Goal: Task Accomplishment & Management: Complete application form

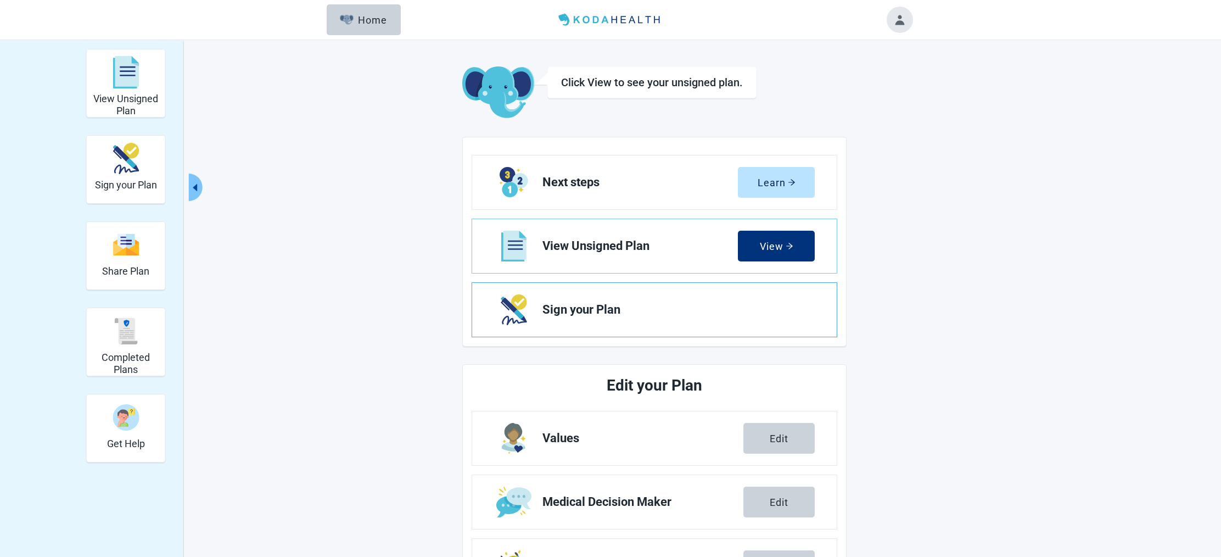
click at [543, 309] on span "Sign your Plan" at bounding box center [674, 309] width 264 height 13
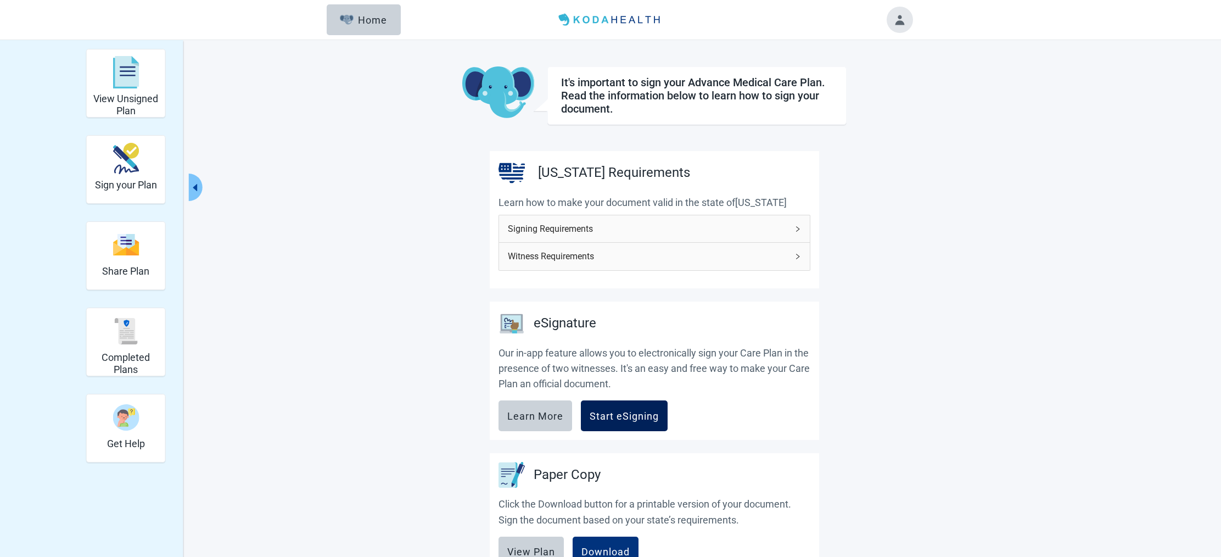
click at [616, 410] on div "Start eSigning" at bounding box center [624, 415] width 69 height 11
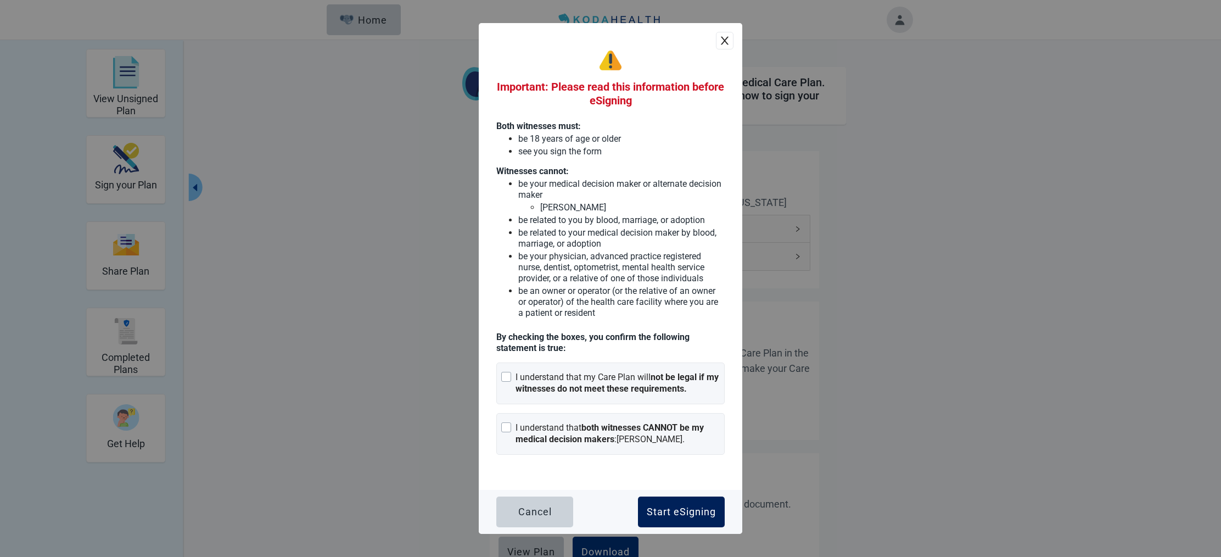
click at [673, 508] on div "Start eSigning" at bounding box center [681, 511] width 69 height 11
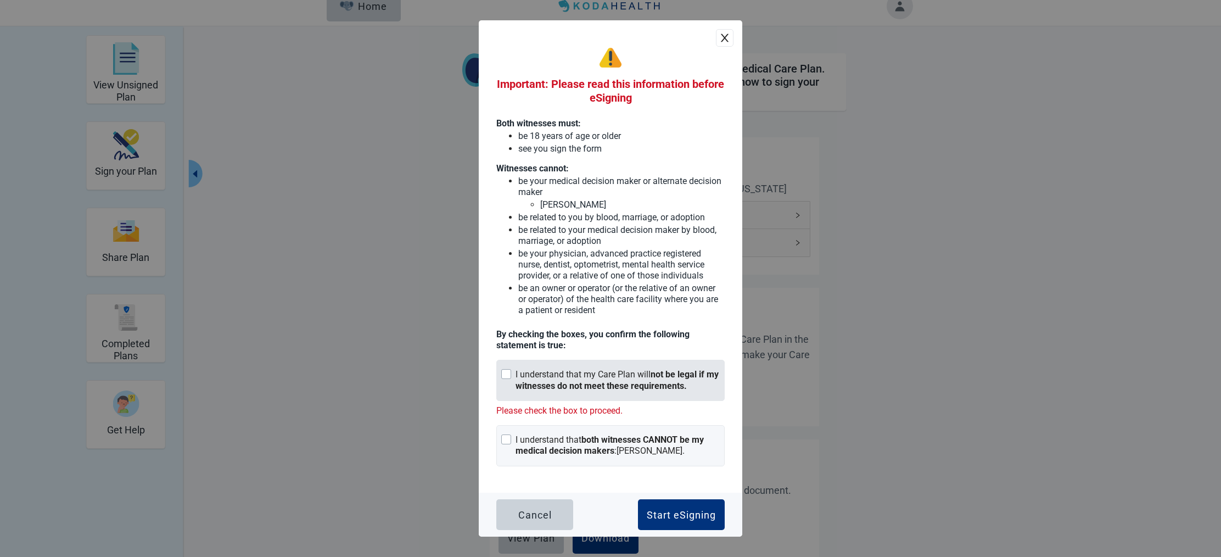
scroll to position [15, 0]
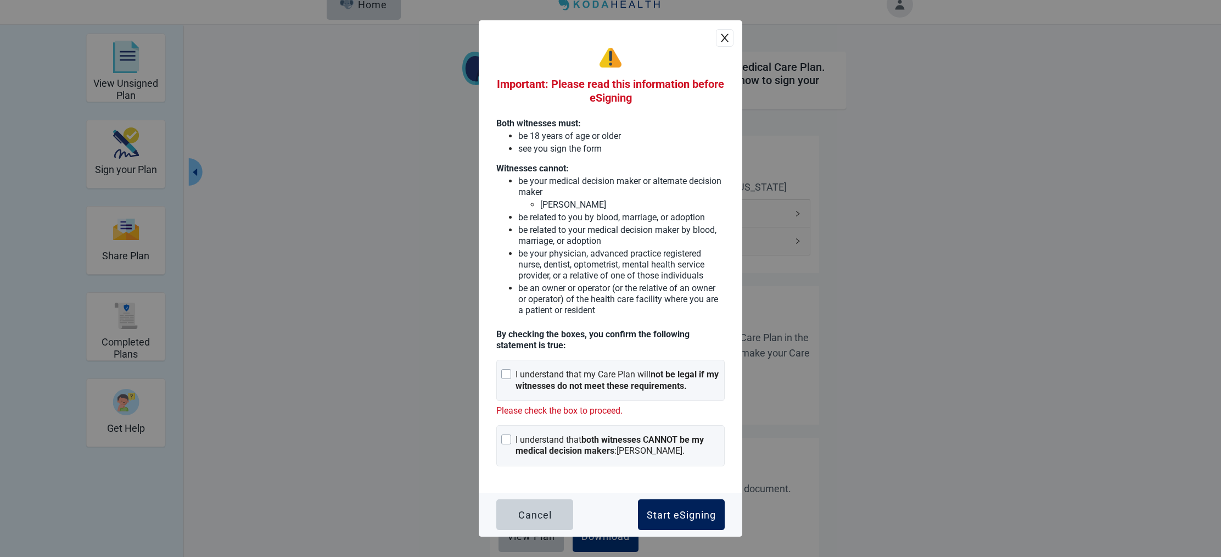
click at [681, 512] on div "Start eSigning" at bounding box center [681, 514] width 69 height 11
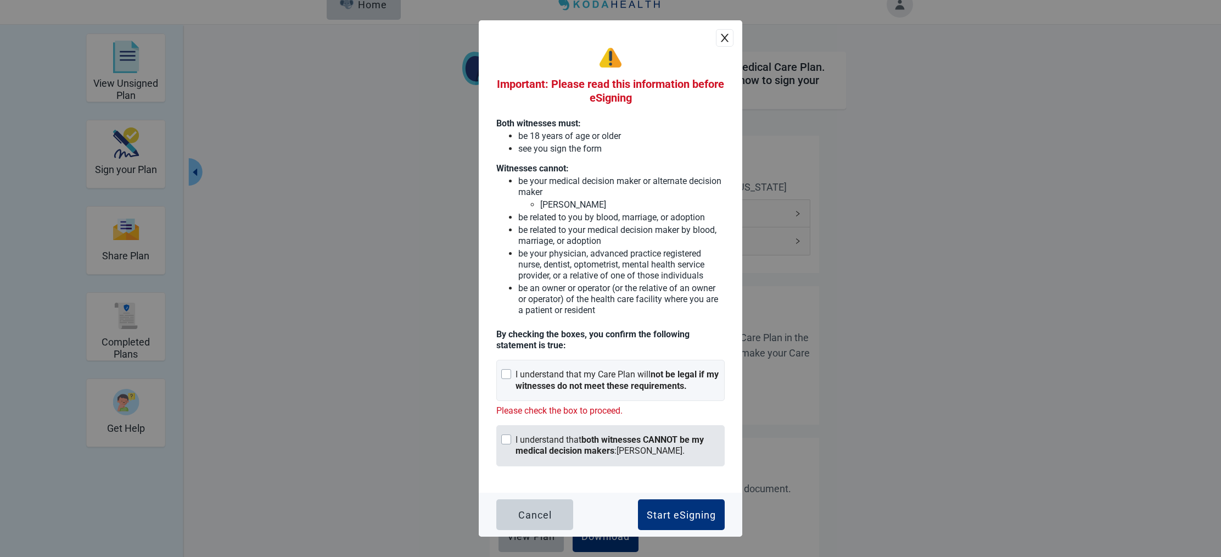
click at [503, 434] on div "Main content" at bounding box center [506, 439] width 10 height 10
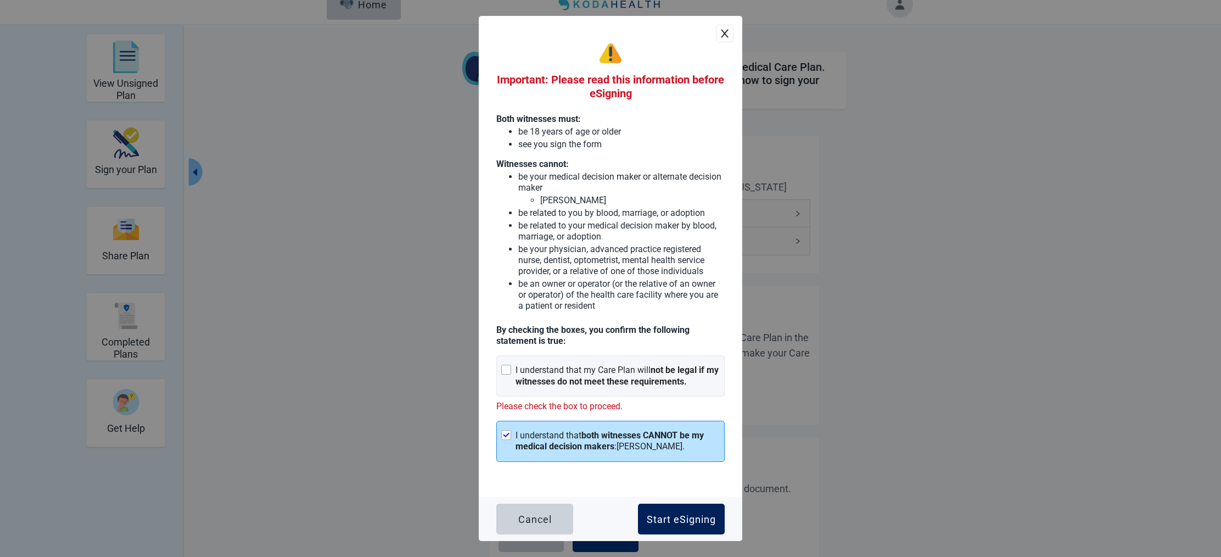
click at [686, 513] on div "Start eSigning" at bounding box center [681, 518] width 69 height 11
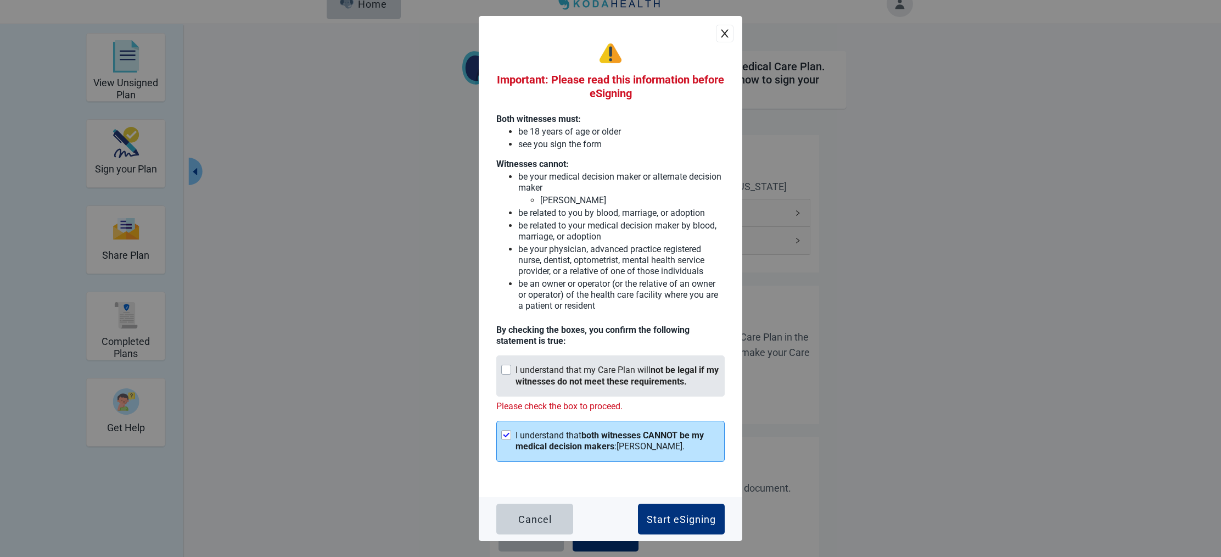
click at [507, 366] on div "Main content" at bounding box center [506, 370] width 10 height 10
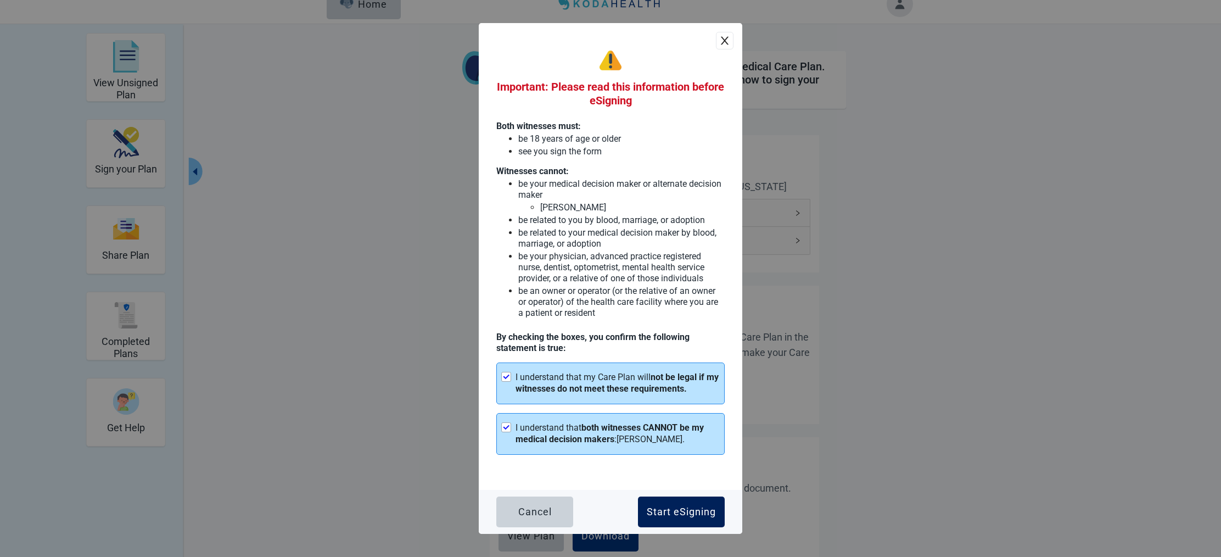
click at [686, 507] on div "Start eSigning" at bounding box center [681, 511] width 69 height 11
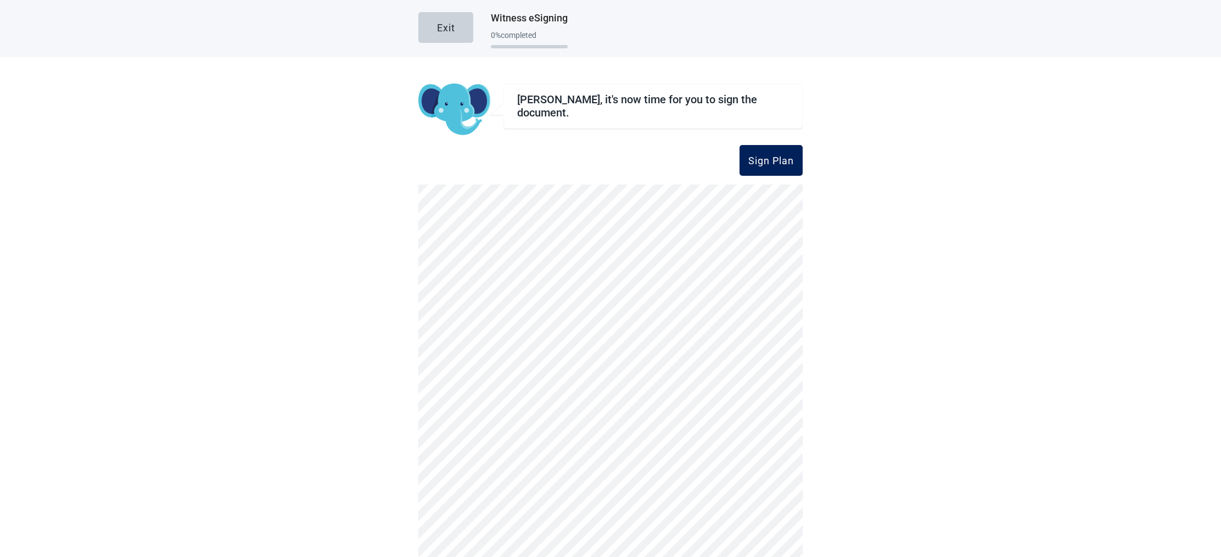
click at [765, 161] on div "Sign Plan" at bounding box center [771, 160] width 46 height 11
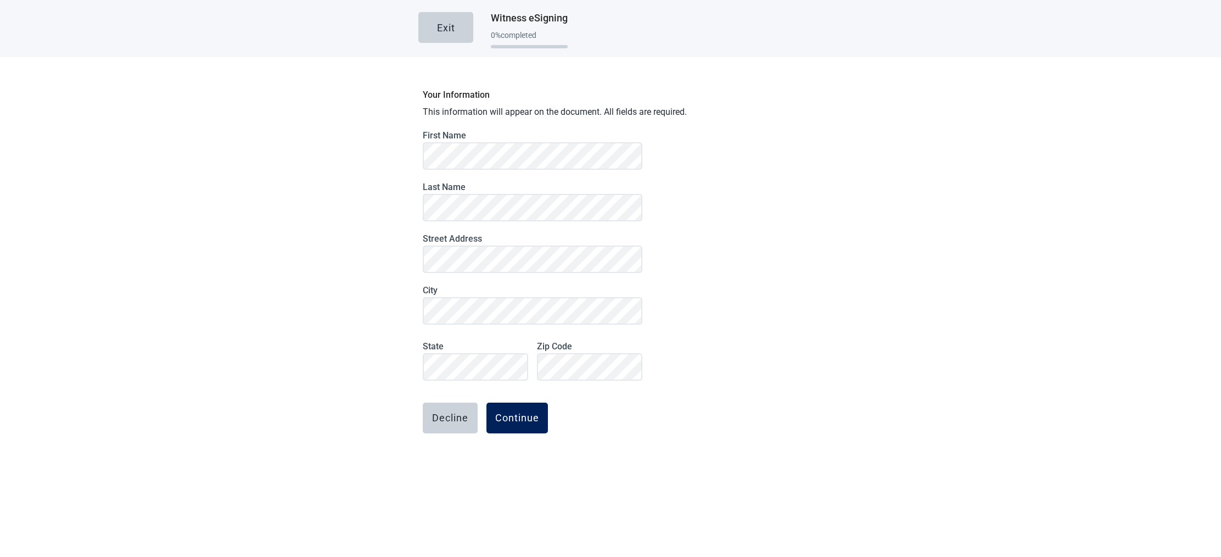
click at [520, 409] on button "Continue" at bounding box center [516, 417] width 61 height 31
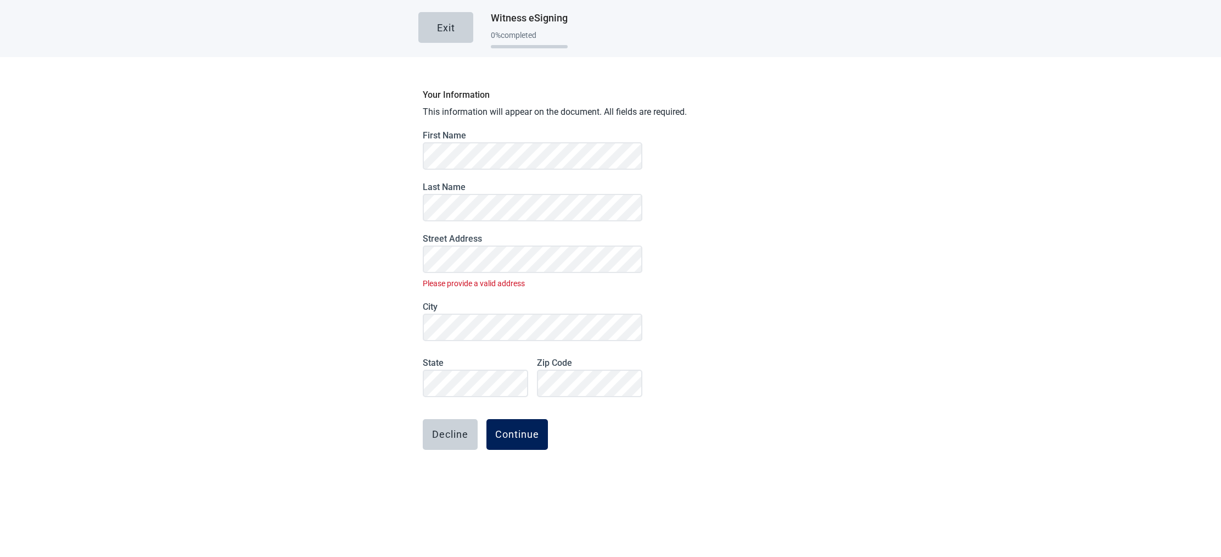
click at [516, 429] on div "Continue" at bounding box center [517, 434] width 44 height 11
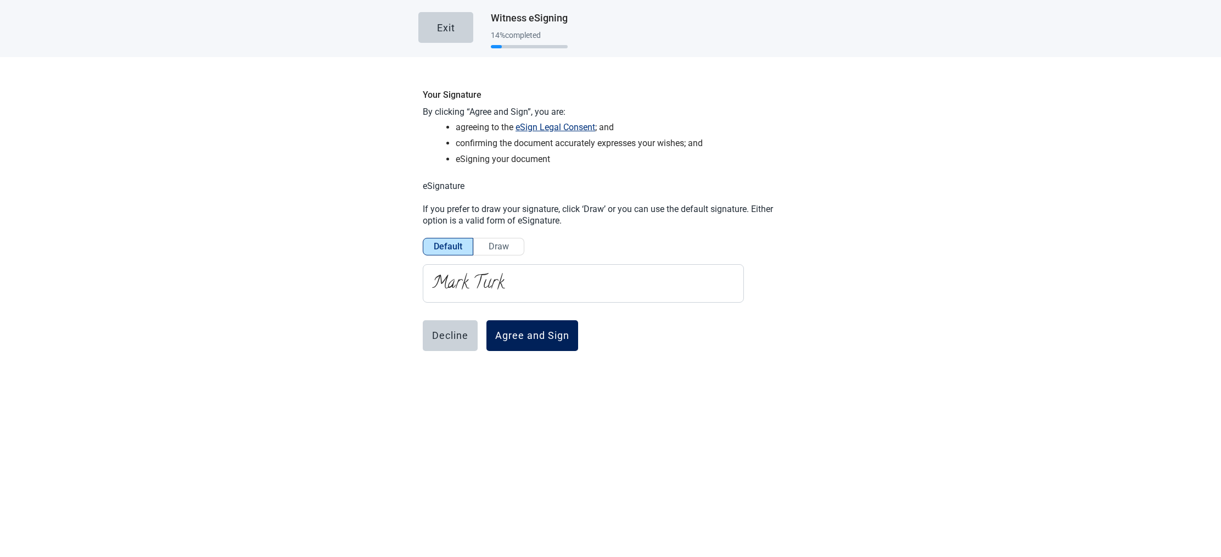
click at [527, 335] on div "Agree and Sign" at bounding box center [532, 335] width 74 height 11
